Goal: Use online tool/utility: Utilize a website feature to perform a specific function

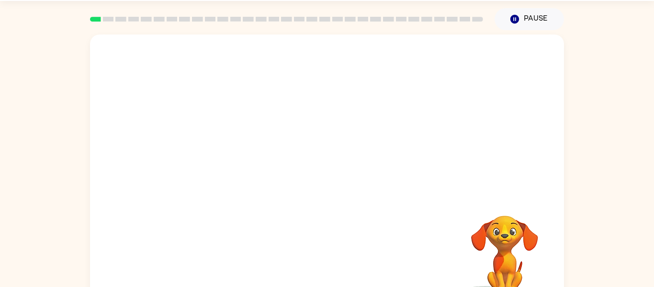
scroll to position [50, 0]
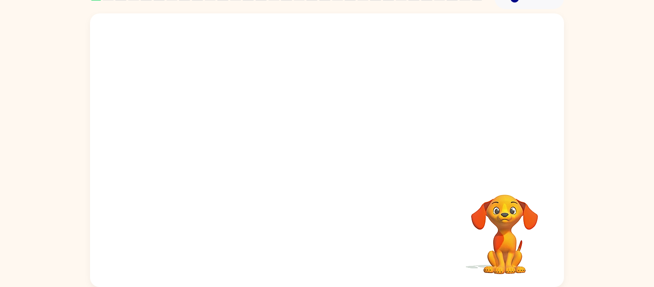
click at [504, 208] on video "Your browser must support playing .mp4 files to use Literably. Please try using…" at bounding box center [504, 227] width 96 height 96
click at [220, 130] on video "Your browser must support playing .mp4 files to use Literably. Please try using…" at bounding box center [327, 93] width 474 height 161
click at [214, 123] on video "Your browser must support playing .mp4 files to use Literably. Please try using…" at bounding box center [327, 93] width 474 height 161
click at [241, 132] on video "Your browser must support playing .mp4 files to use Literably. Please try using…" at bounding box center [327, 93] width 474 height 161
drag, startPoint x: 225, startPoint y: 132, endPoint x: 246, endPoint y: 111, distance: 29.4
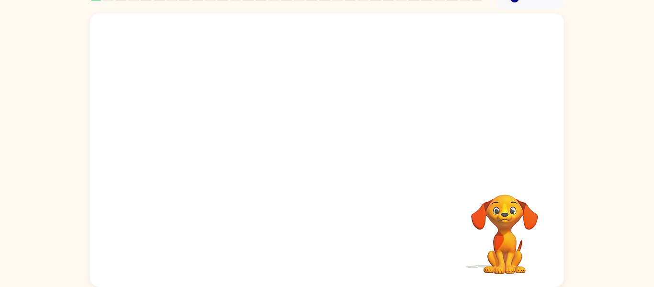
click at [246, 111] on video "Your browser must support playing .mp4 files to use Literably. Please try using…" at bounding box center [327, 93] width 474 height 161
click at [208, 130] on video "Your browser must support playing .mp4 files to use Literably. Please try using…" at bounding box center [327, 93] width 474 height 161
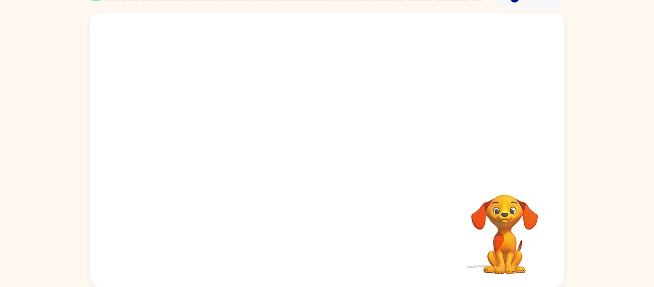
drag, startPoint x: 208, startPoint y: 130, endPoint x: 297, endPoint y: 30, distance: 133.9
click at [297, 30] on video "Your browser must support playing .mp4 files to use Literably. Please try using…" at bounding box center [327, 93] width 474 height 161
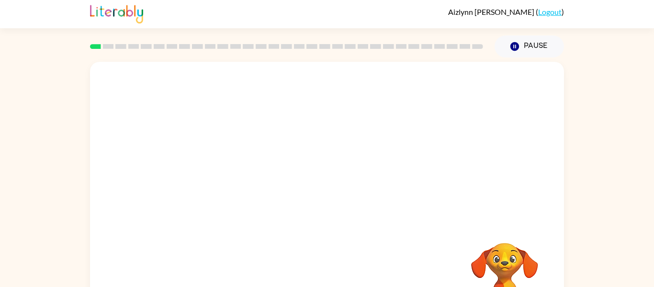
scroll to position [1, 0]
click at [209, 171] on video "Your browser must support playing .mp4 files to use Literably. Please try using…" at bounding box center [327, 142] width 474 height 161
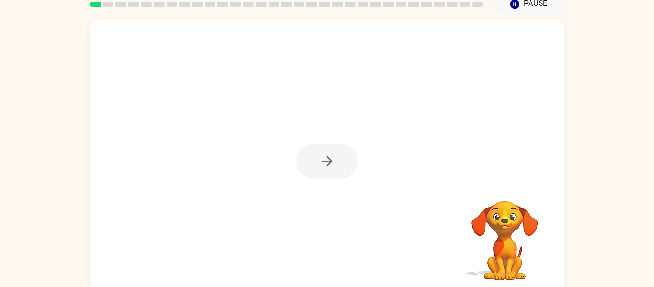
scroll to position [42, 0]
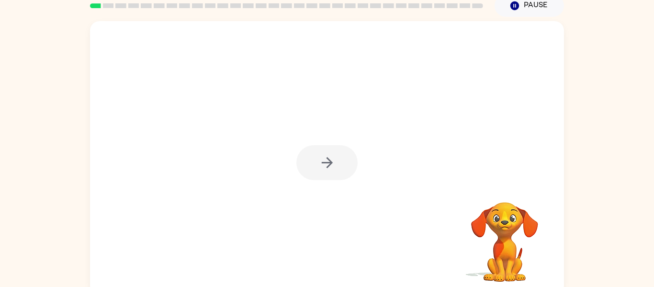
click at [347, 164] on div at bounding box center [326, 162] width 61 height 35
click at [326, 167] on div at bounding box center [326, 162] width 61 height 35
click at [326, 167] on icon "button" at bounding box center [326, 162] width 11 height 11
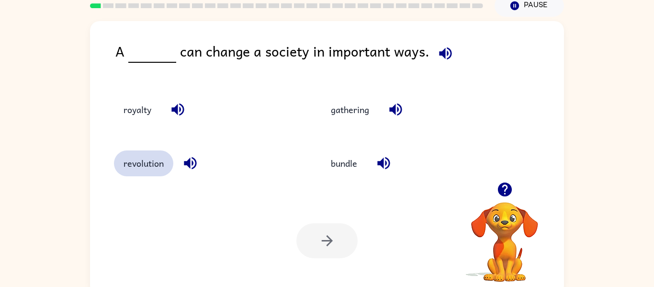
click at [159, 169] on button "revolution" at bounding box center [143, 163] width 59 height 26
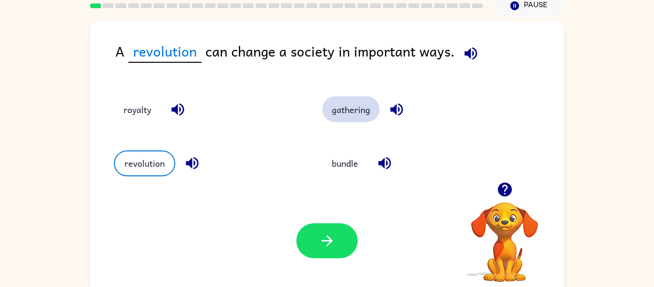
click at [356, 108] on button "gathering" at bounding box center [350, 109] width 57 height 26
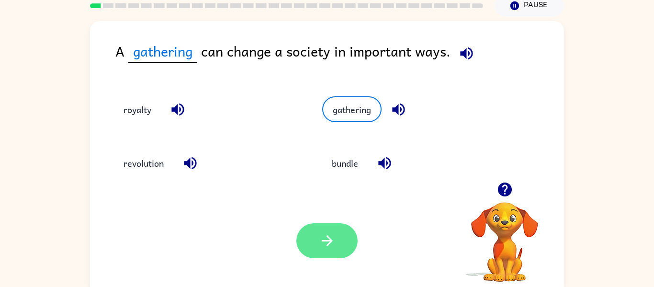
click at [323, 235] on icon "button" at bounding box center [327, 240] width 17 height 17
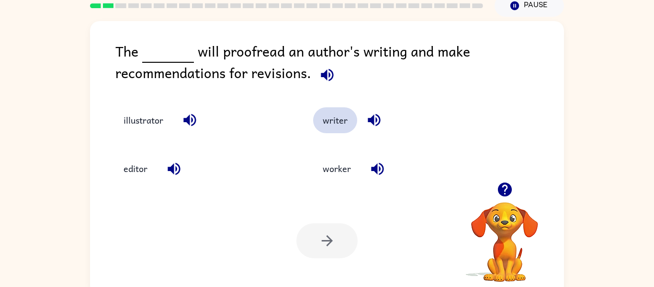
click at [329, 124] on button "writer" at bounding box center [335, 120] width 44 height 26
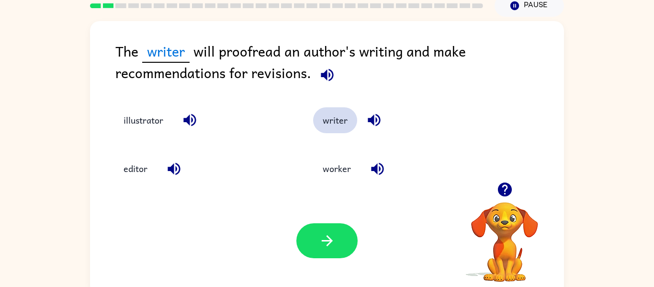
click at [329, 124] on button "writer" at bounding box center [335, 120] width 44 height 26
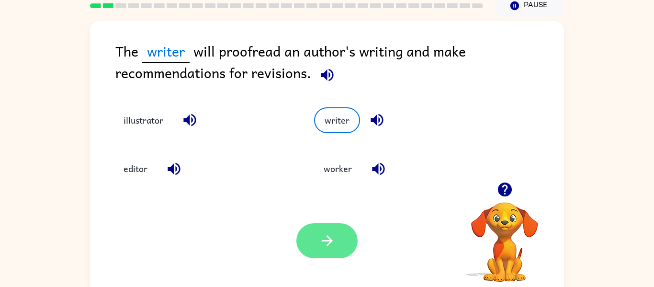
click at [342, 246] on button "button" at bounding box center [326, 240] width 61 height 35
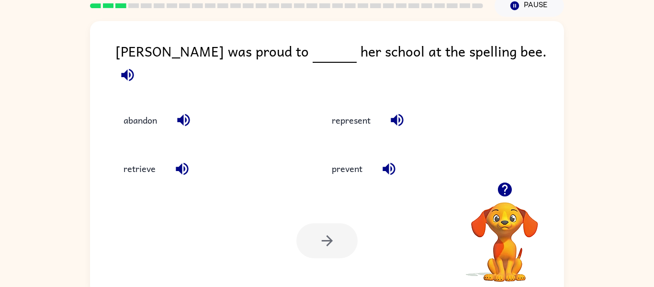
click at [51, 59] on div "[PERSON_NAME] was proud to her school at the spelling bee. abandon represent re…" at bounding box center [327, 156] width 654 height 278
click at [354, 119] on button "represent" at bounding box center [351, 120] width 58 height 26
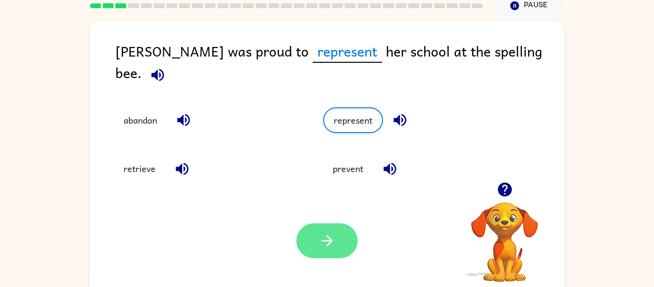
click at [327, 234] on icon "button" at bounding box center [327, 240] width 17 height 17
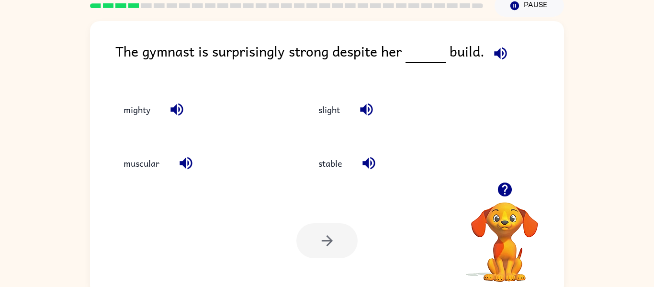
click at [492, 57] on icon "button" at bounding box center [500, 53] width 17 height 17
click at [179, 111] on icon "button" at bounding box center [176, 109] width 17 height 17
click at [186, 168] on icon "button" at bounding box center [186, 163] width 17 height 17
click at [366, 162] on icon "button" at bounding box center [368, 163] width 12 height 12
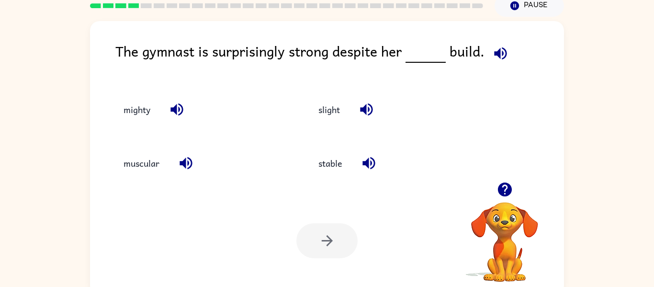
click at [368, 111] on icon "button" at bounding box center [366, 109] width 17 height 17
click at [135, 105] on button "mighty" at bounding box center [137, 109] width 46 height 26
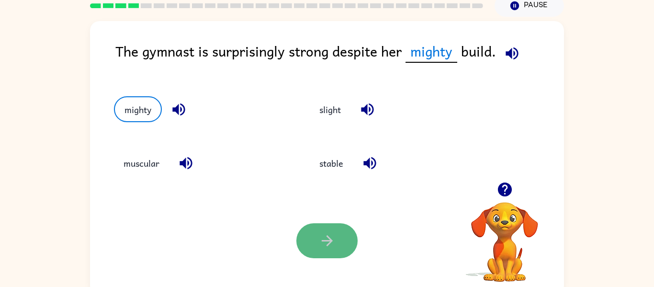
click at [326, 249] on button "button" at bounding box center [326, 240] width 61 height 35
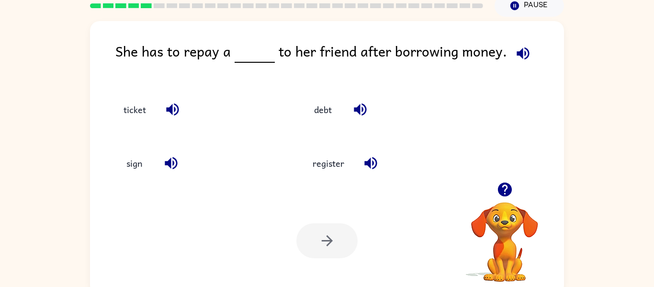
click at [519, 52] on icon "button" at bounding box center [522, 53] width 17 height 17
click at [167, 118] on button "button" at bounding box center [172, 109] width 24 height 24
click at [158, 166] on div "sign" at bounding box center [197, 163] width 167 height 26
click at [370, 165] on icon "button" at bounding box center [370, 163] width 12 height 12
click at [363, 111] on icon "button" at bounding box center [360, 109] width 17 height 17
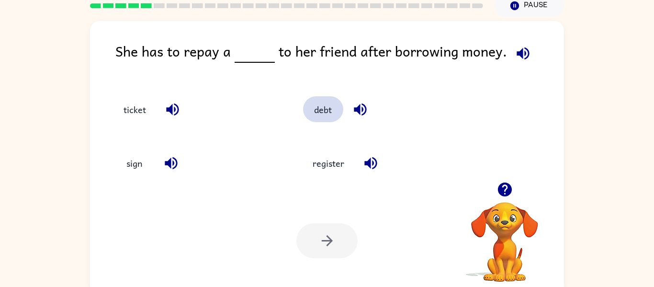
click at [317, 115] on button "debt" at bounding box center [323, 109] width 40 height 26
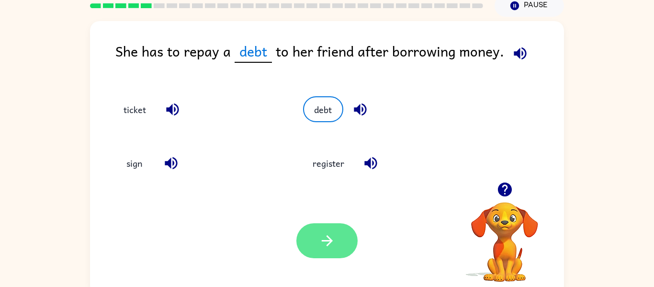
click at [317, 233] on button "button" at bounding box center [326, 240] width 61 height 35
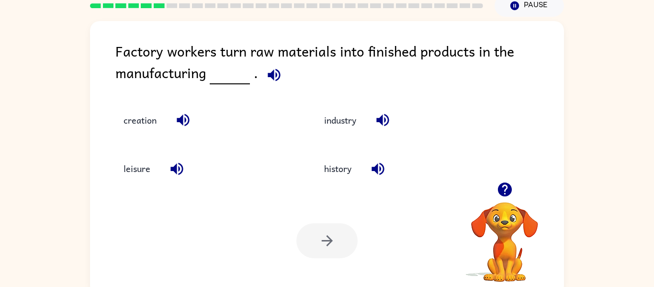
click at [274, 77] on icon "button" at bounding box center [274, 75] width 17 height 17
click at [180, 124] on icon "button" at bounding box center [183, 119] width 17 height 17
click at [182, 120] on icon "button" at bounding box center [183, 120] width 12 height 12
click at [177, 172] on icon "button" at bounding box center [176, 168] width 17 height 17
click at [271, 71] on icon "button" at bounding box center [273, 74] width 12 height 12
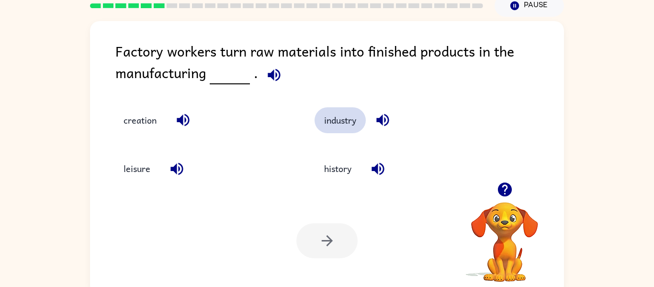
click at [366, 120] on button "industry" at bounding box center [339, 120] width 51 height 26
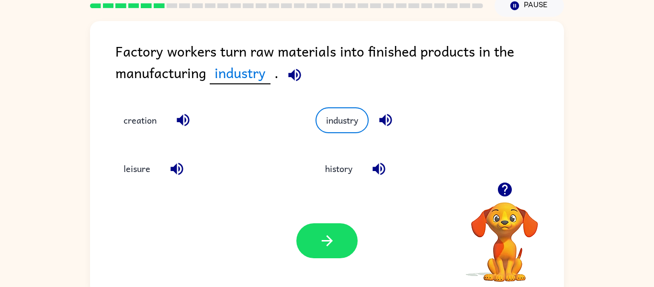
click at [387, 118] on icon "button" at bounding box center [385, 119] width 17 height 17
click at [375, 172] on icon "button" at bounding box center [378, 168] width 17 height 17
click at [179, 117] on icon "button" at bounding box center [183, 119] width 17 height 17
click at [173, 171] on icon "button" at bounding box center [176, 168] width 17 height 17
click at [130, 121] on button "creation" at bounding box center [140, 120] width 52 height 26
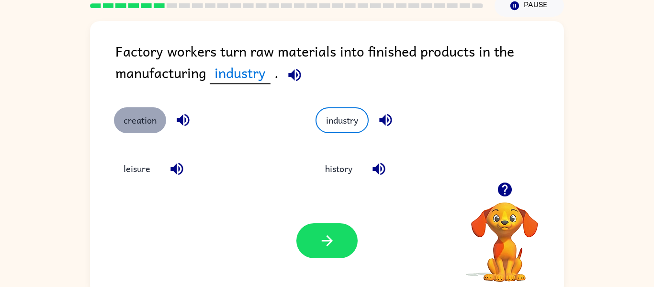
click at [130, 121] on button "creation" at bounding box center [140, 120] width 52 height 26
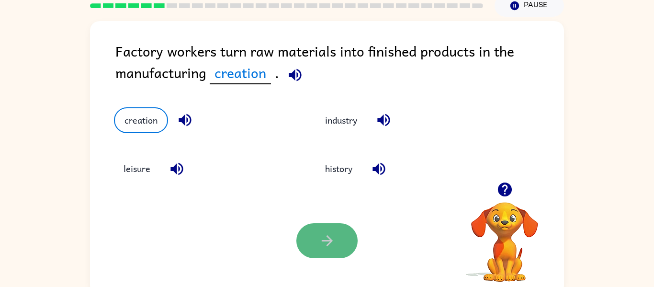
click at [327, 234] on icon "button" at bounding box center [327, 240] width 17 height 17
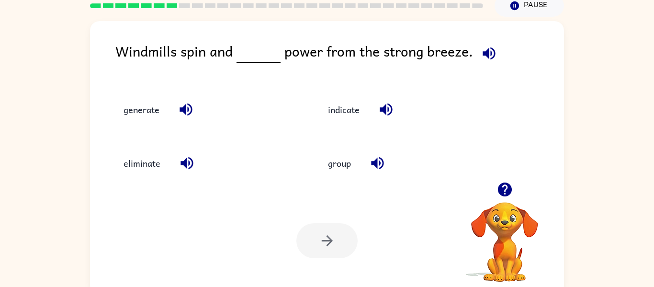
click at [485, 52] on icon "button" at bounding box center [488, 53] width 12 height 12
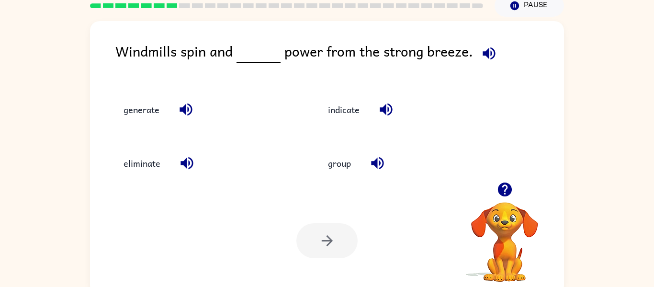
click at [485, 52] on icon "button" at bounding box center [488, 53] width 12 height 12
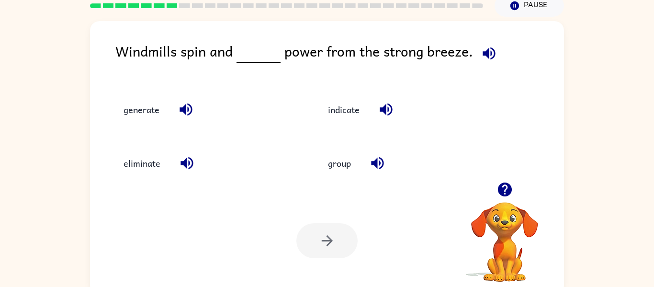
click at [485, 52] on icon "button" at bounding box center [488, 53] width 12 height 12
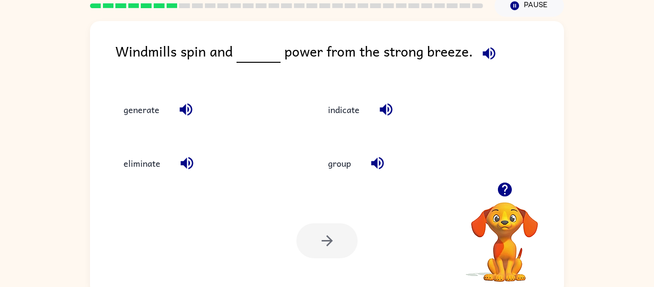
click at [485, 52] on icon "button" at bounding box center [488, 53] width 12 height 12
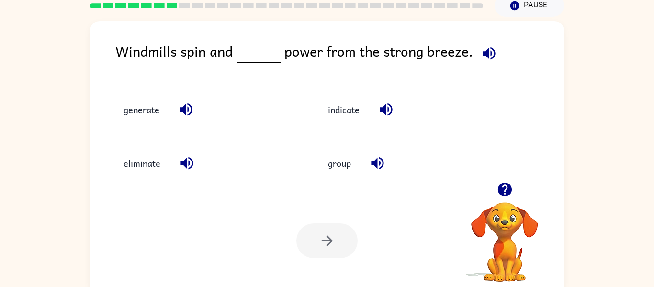
click at [485, 52] on icon "button" at bounding box center [488, 53] width 12 height 12
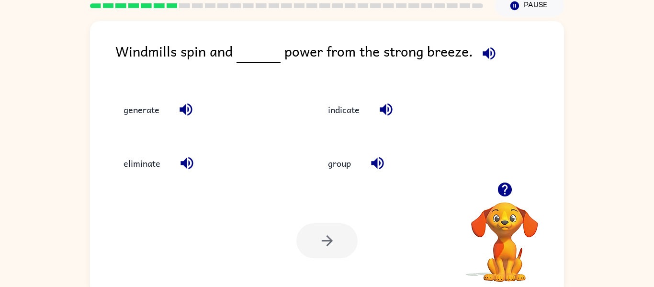
click at [485, 52] on icon "button" at bounding box center [488, 53] width 12 height 12
click at [186, 106] on icon "button" at bounding box center [186, 109] width 17 height 17
click at [186, 162] on icon "button" at bounding box center [186, 163] width 12 height 12
click at [384, 164] on icon "button" at bounding box center [377, 163] width 17 height 17
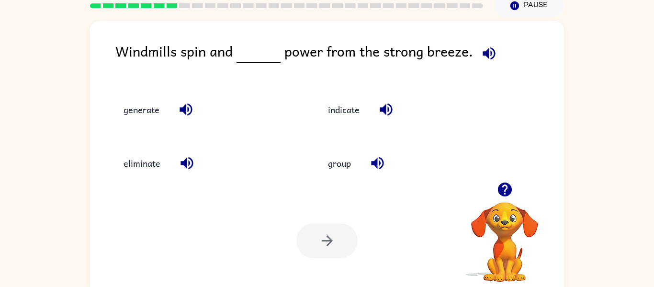
click at [389, 104] on icon "button" at bounding box center [385, 109] width 12 height 12
click at [149, 110] on button "generate" at bounding box center [141, 109] width 55 height 26
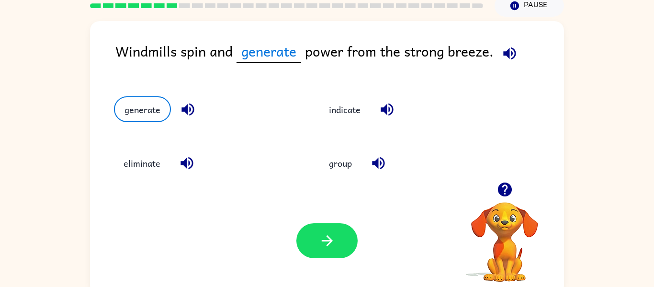
click at [508, 52] on icon "button" at bounding box center [509, 53] width 12 height 12
click at [144, 158] on button "eliminate" at bounding box center [142, 163] width 56 height 26
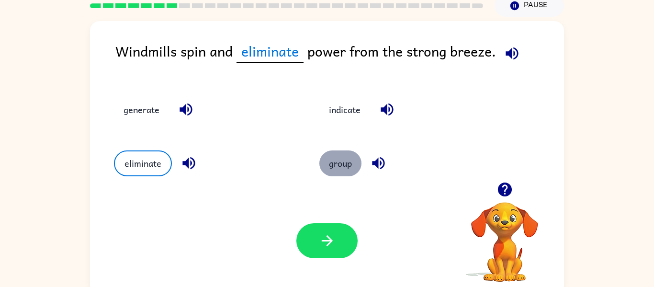
click at [325, 158] on button "group" at bounding box center [340, 163] width 42 height 26
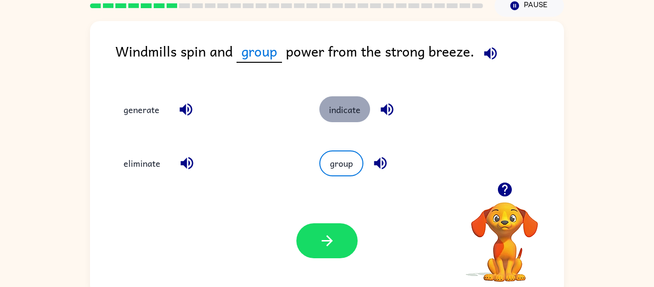
click at [327, 101] on button "indicate" at bounding box center [344, 109] width 51 height 26
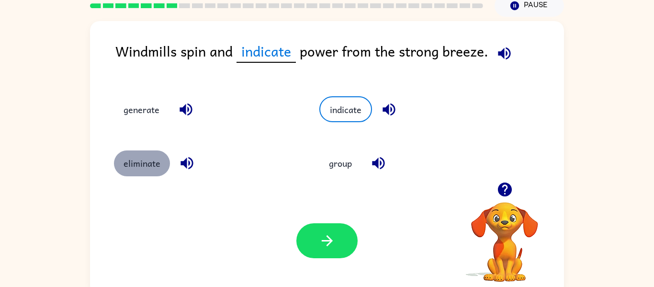
click at [133, 162] on button "eliminate" at bounding box center [142, 163] width 56 height 26
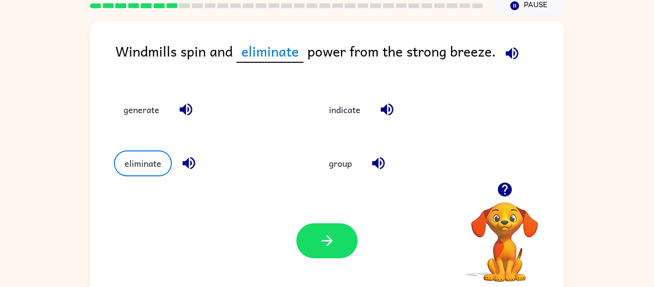
click at [514, 50] on icon "button" at bounding box center [511, 53] width 12 height 12
click at [323, 240] on icon "button" at bounding box center [326, 240] width 11 height 11
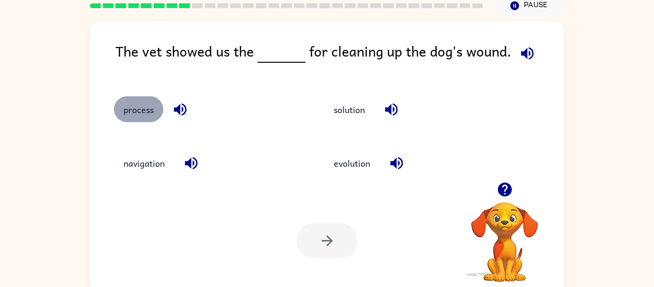
click at [135, 110] on button "process" at bounding box center [138, 109] width 49 height 26
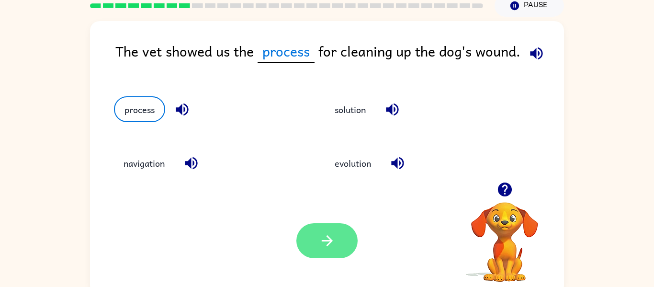
click at [315, 236] on button "button" at bounding box center [326, 240] width 61 height 35
